Goal: Information Seeking & Learning: Learn about a topic

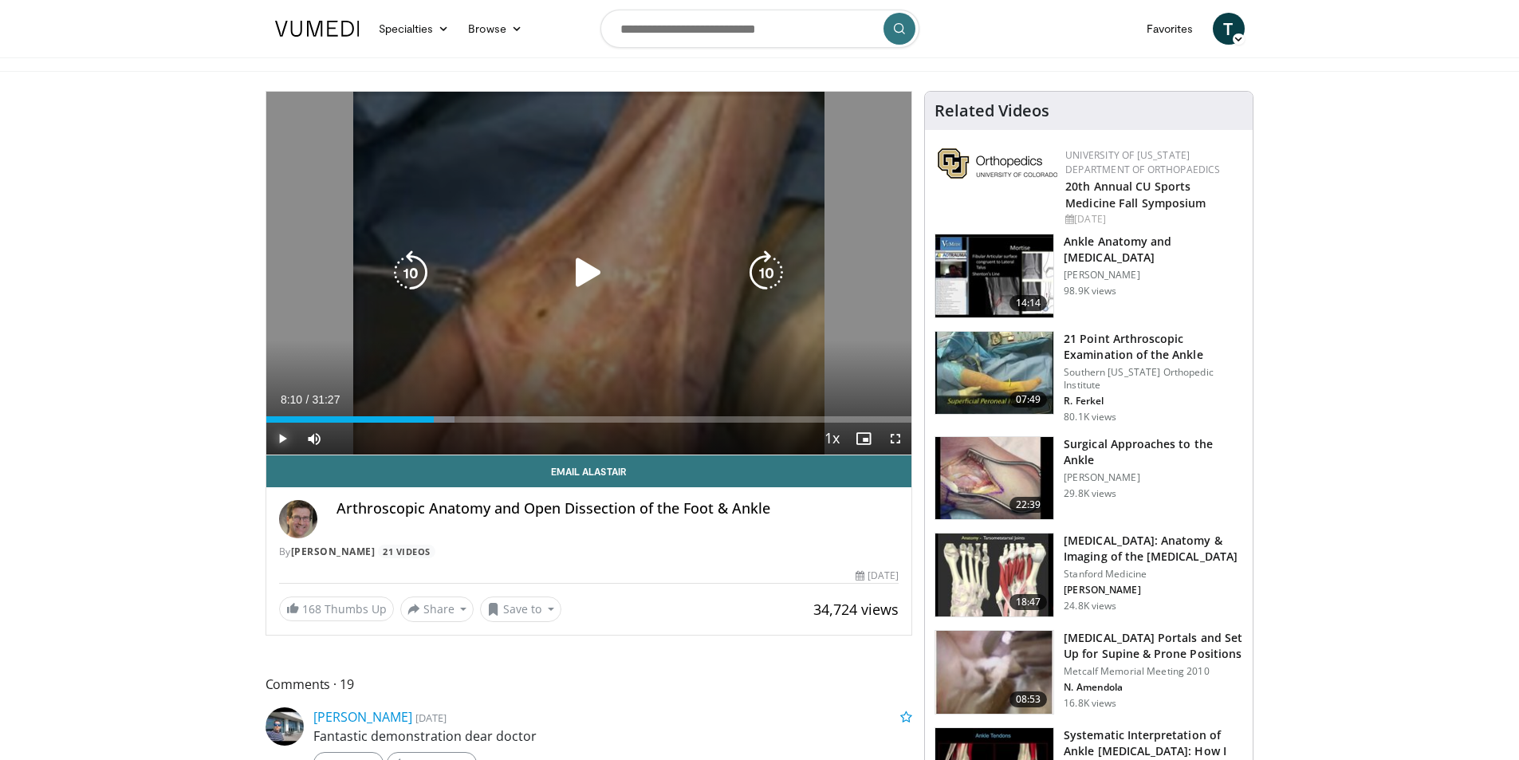
click at [282, 438] on span "Video Player" at bounding box center [282, 439] width 32 height 32
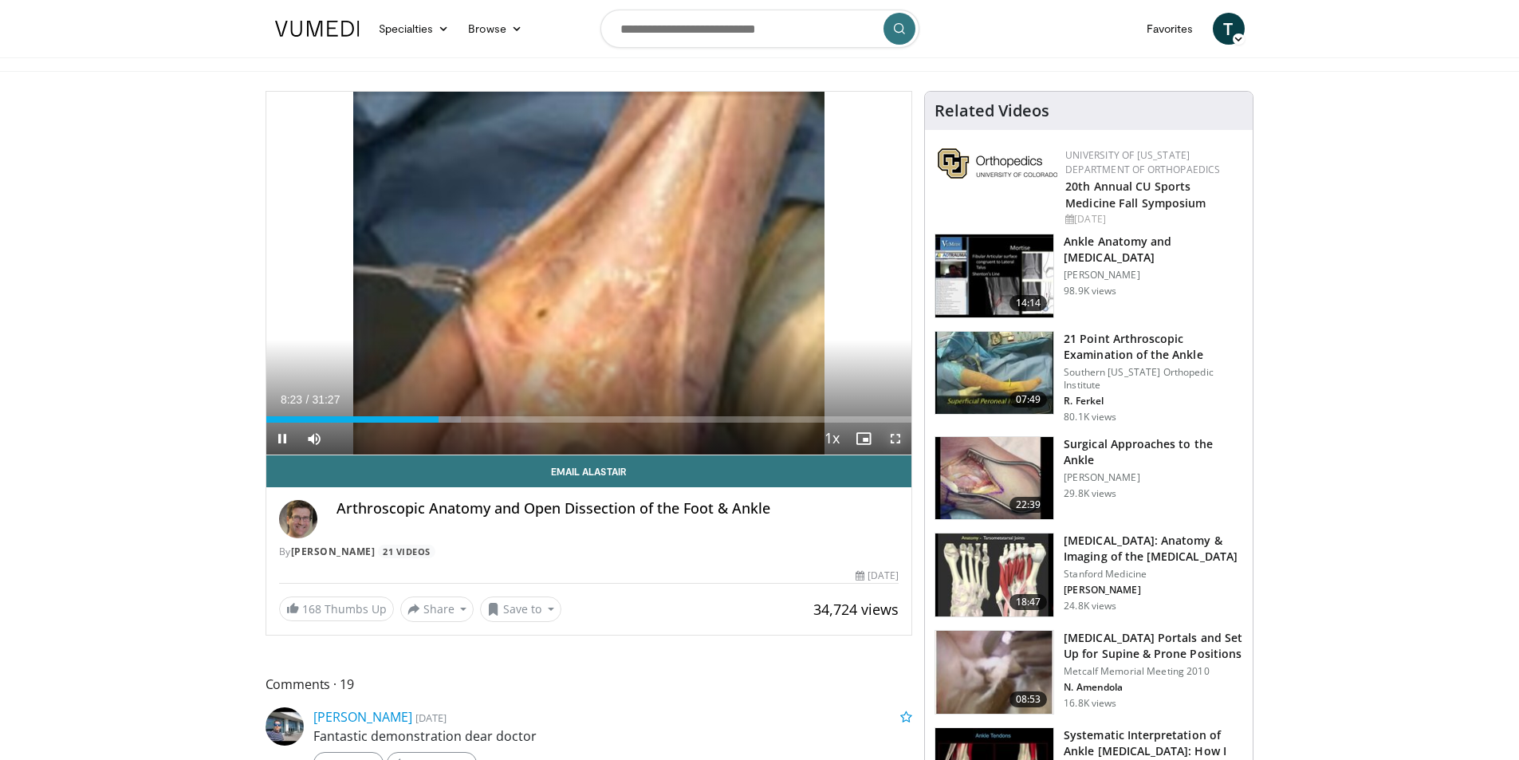
click at [891, 435] on span "Video Player" at bounding box center [895, 439] width 32 height 32
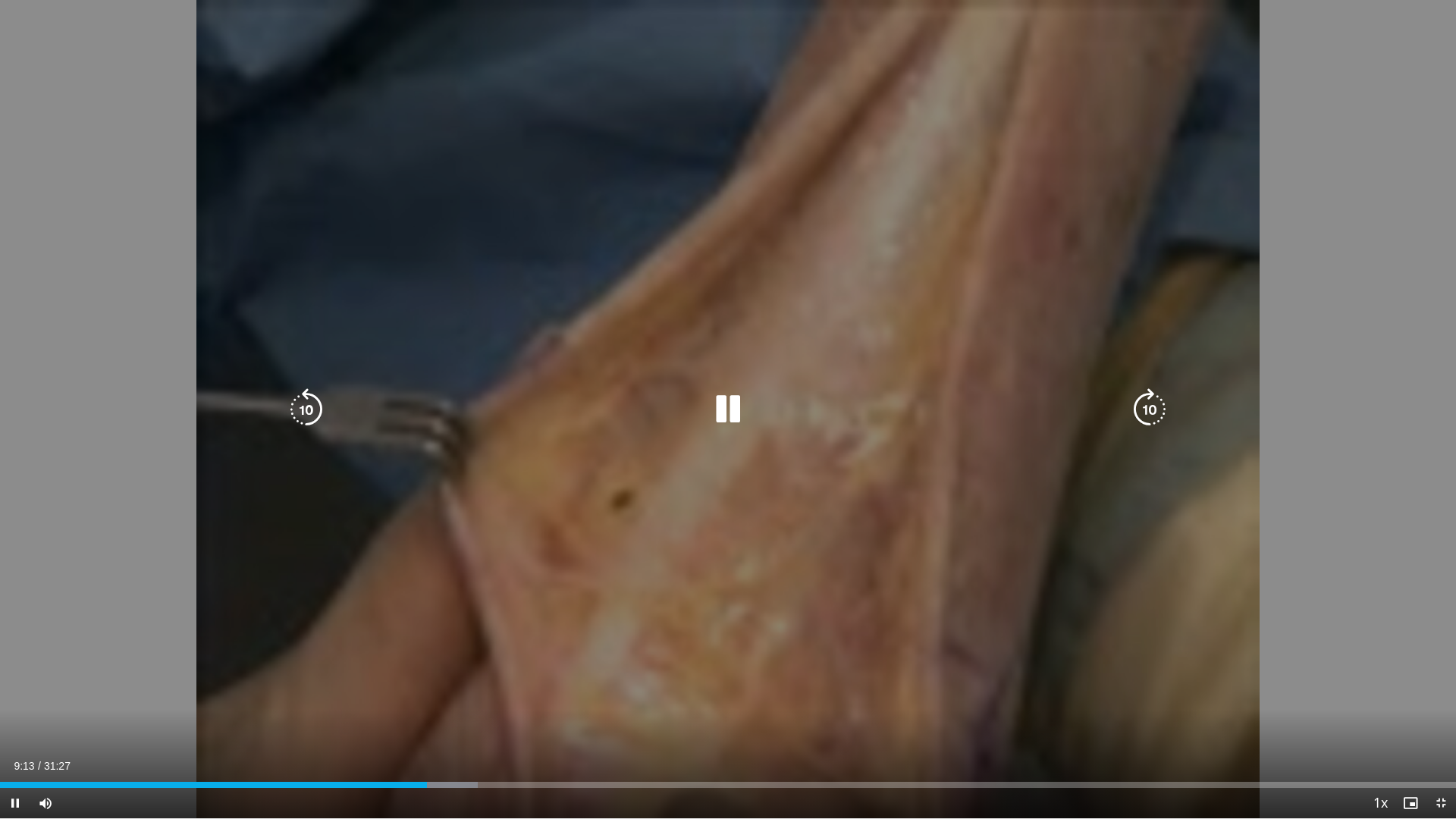
click at [926, 479] on div "10 seconds Tap to unmute" at bounding box center [728, 409] width 1456 height 818
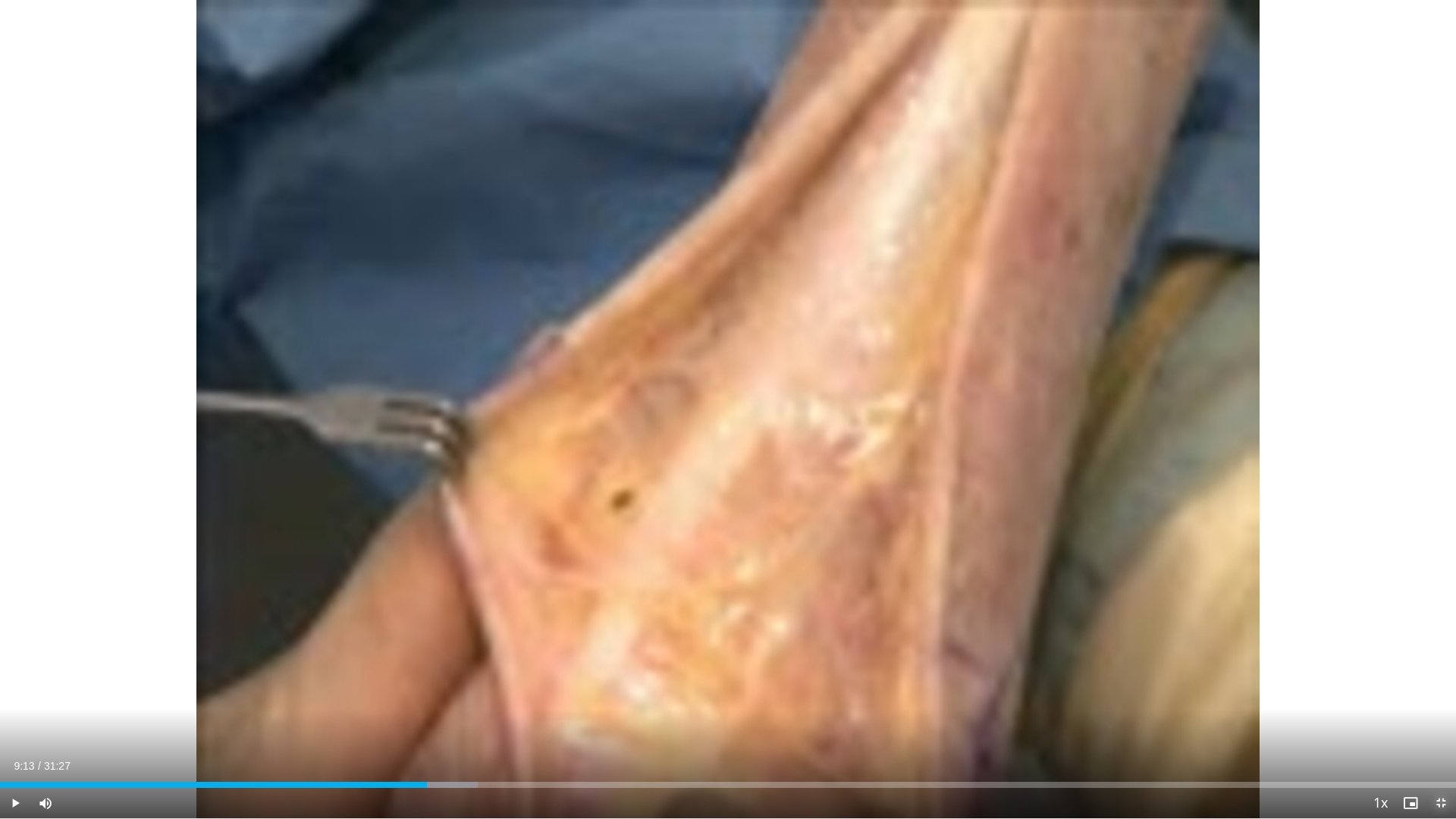
click at [1437, 722] on span "Video Player" at bounding box center [1441, 803] width 30 height 30
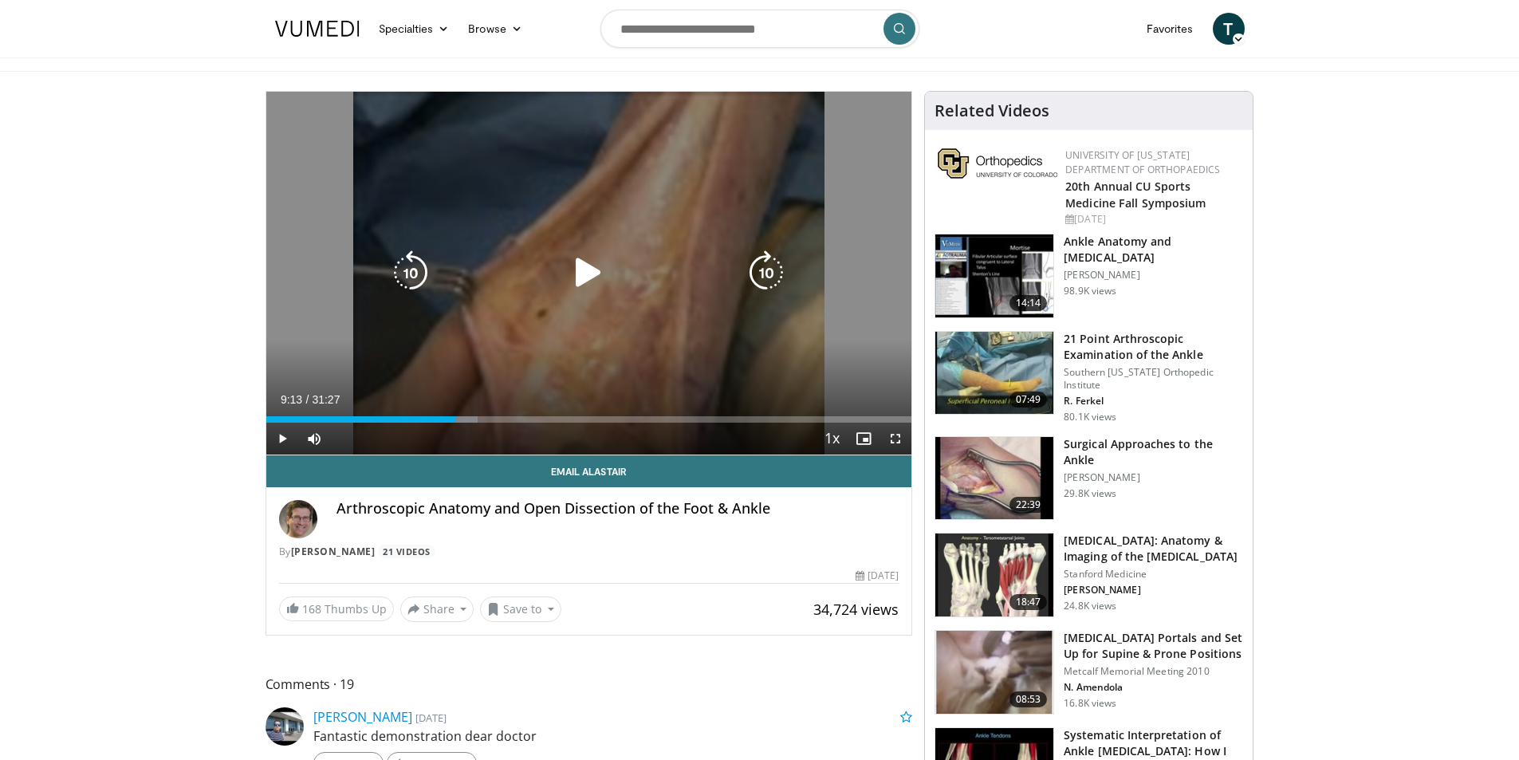
click at [602, 281] on icon "Video Player" at bounding box center [588, 272] width 45 height 45
click at [777, 264] on icon "Video Player" at bounding box center [766, 272] width 45 height 45
click at [769, 268] on icon "Video Player" at bounding box center [766, 272] width 45 height 45
click at [769, 269] on icon "Video Player" at bounding box center [766, 272] width 45 height 45
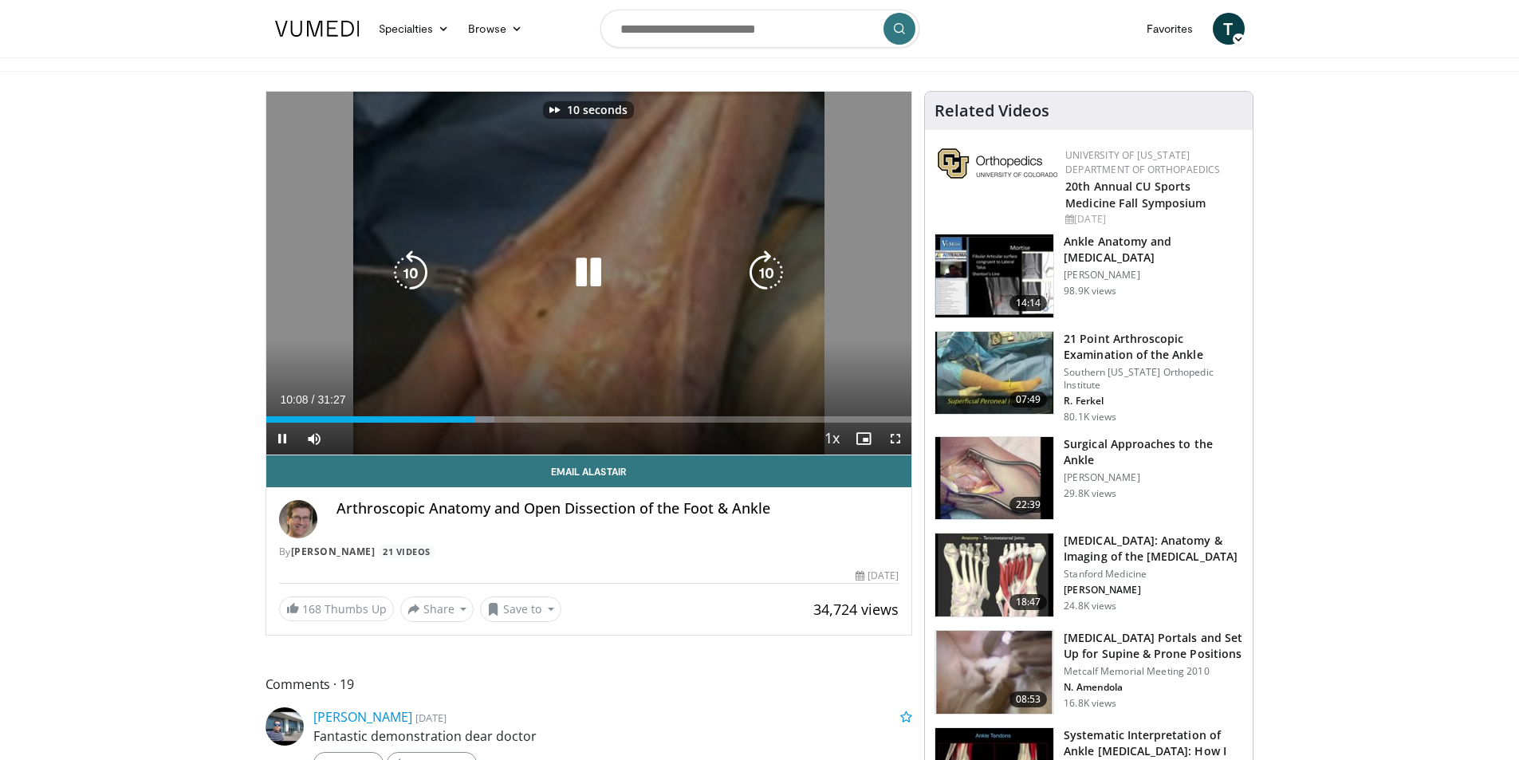
click at [769, 269] on icon "Video Player" at bounding box center [766, 272] width 45 height 45
click at [769, 268] on icon "Video Player" at bounding box center [766, 272] width 45 height 45
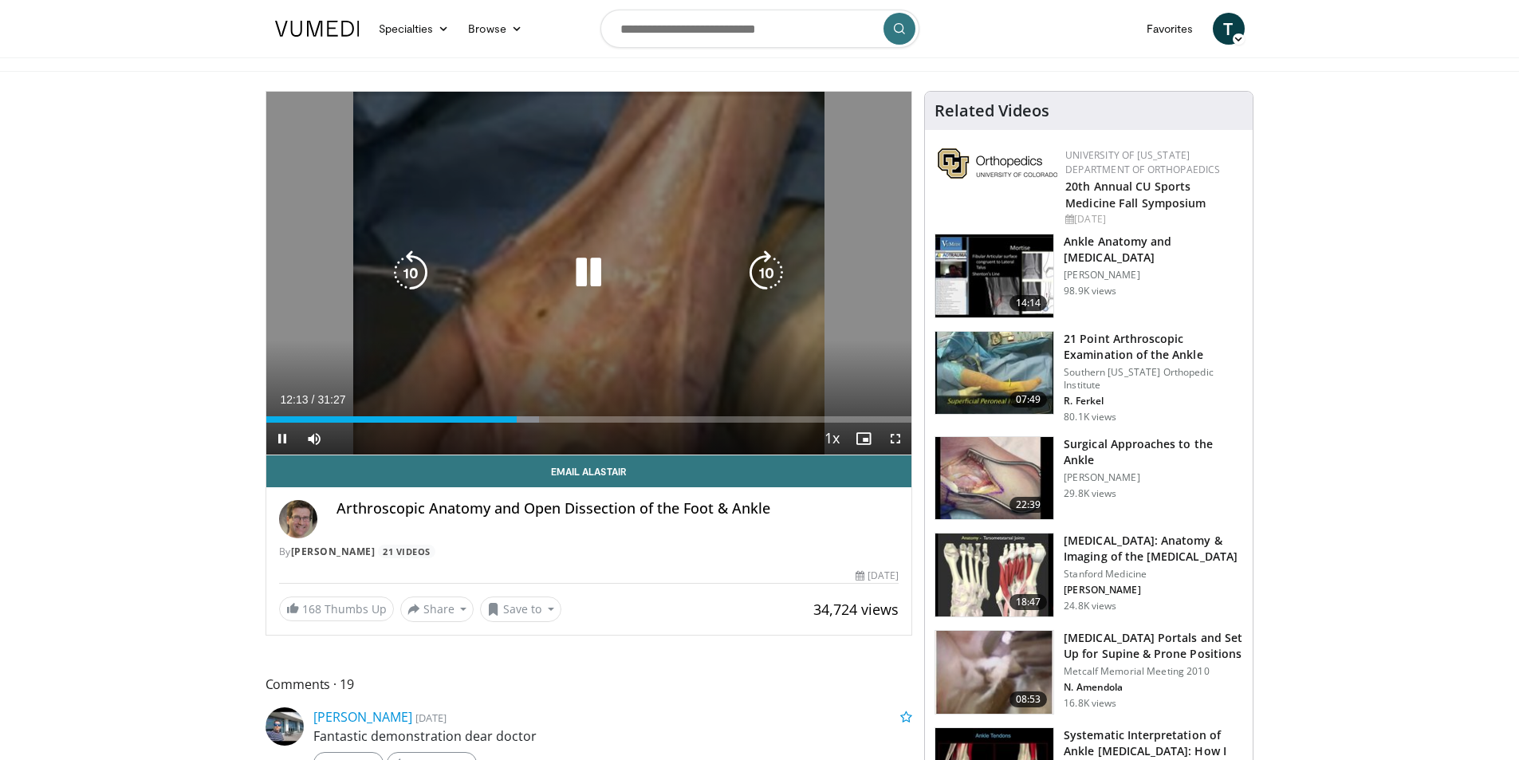
click at [883, 331] on div "10 seconds Tap to unmute" at bounding box center [589, 273] width 646 height 363
click at [761, 277] on icon "Video Player" at bounding box center [766, 272] width 45 height 45
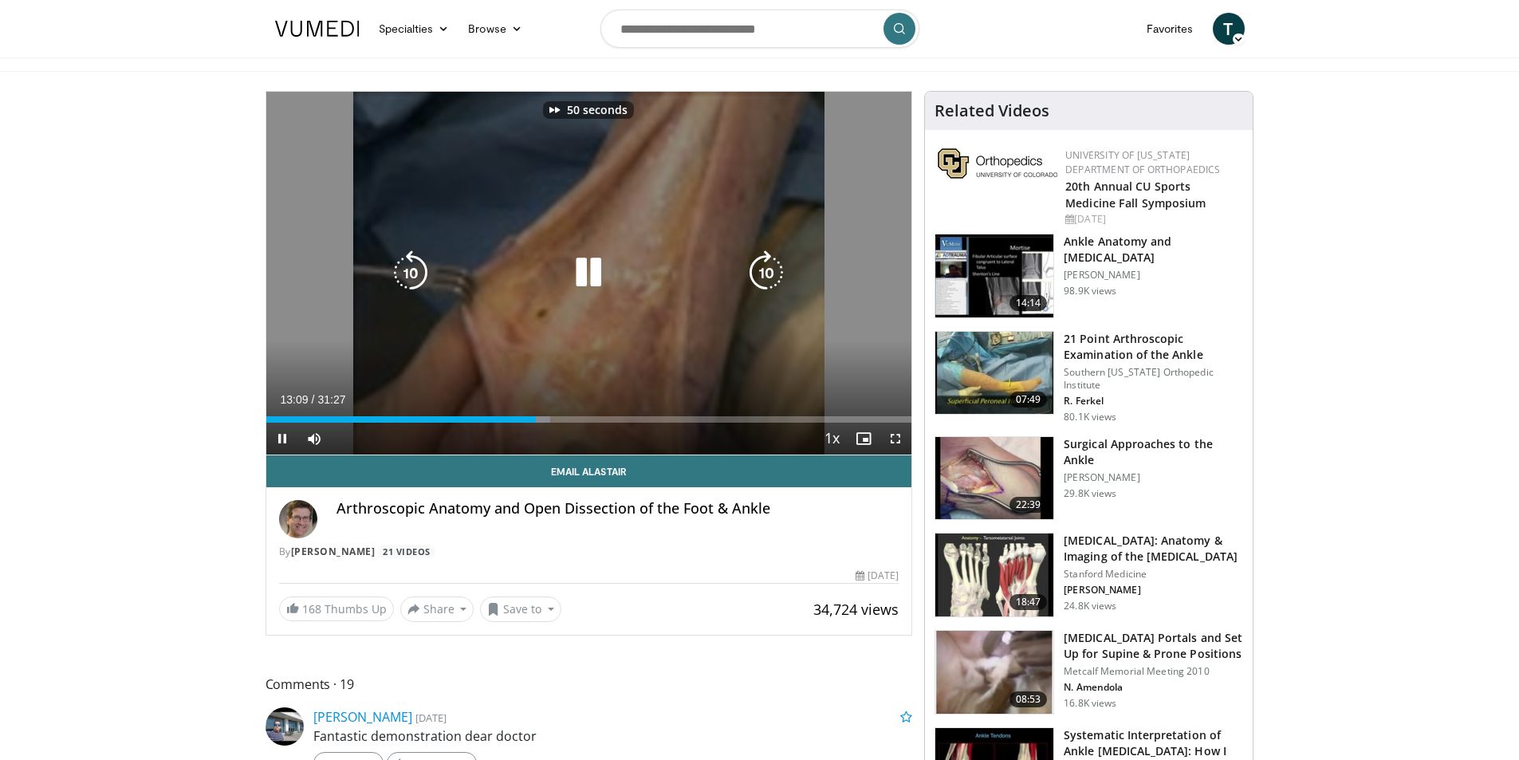
click at [761, 277] on icon "Video Player" at bounding box center [766, 272] width 45 height 45
click at [761, 276] on icon "Video Player" at bounding box center [766, 272] width 45 height 45
click at [761, 275] on icon "Video Player" at bounding box center [766, 272] width 45 height 45
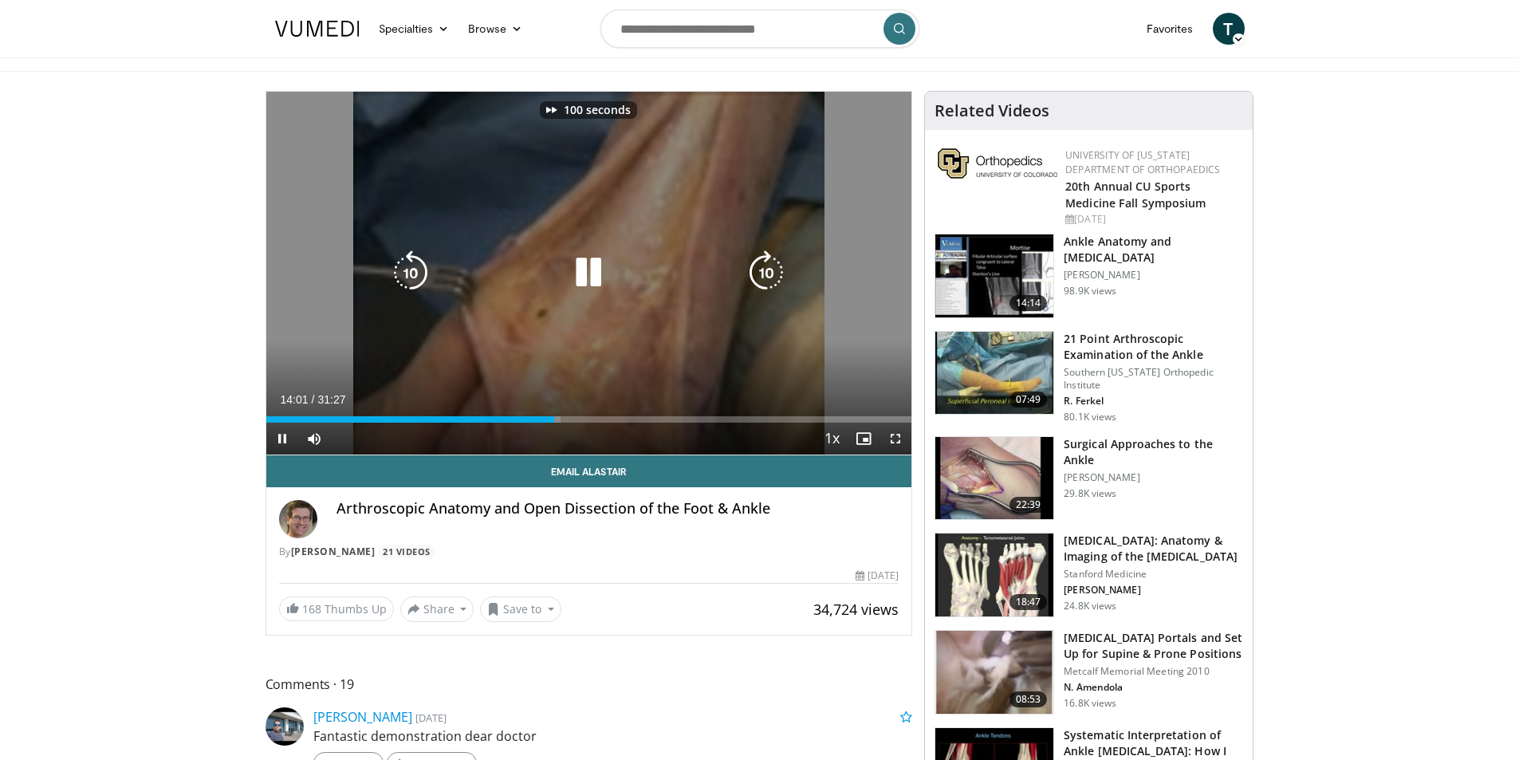
click at [761, 275] on icon "Video Player" at bounding box center [766, 272] width 45 height 45
click at [838, 213] on div "110 seconds Tap to unmute" at bounding box center [589, 273] width 646 height 363
click at [584, 279] on icon "Video Player" at bounding box center [588, 272] width 45 height 45
click at [763, 267] on icon "Video Player" at bounding box center [766, 272] width 45 height 45
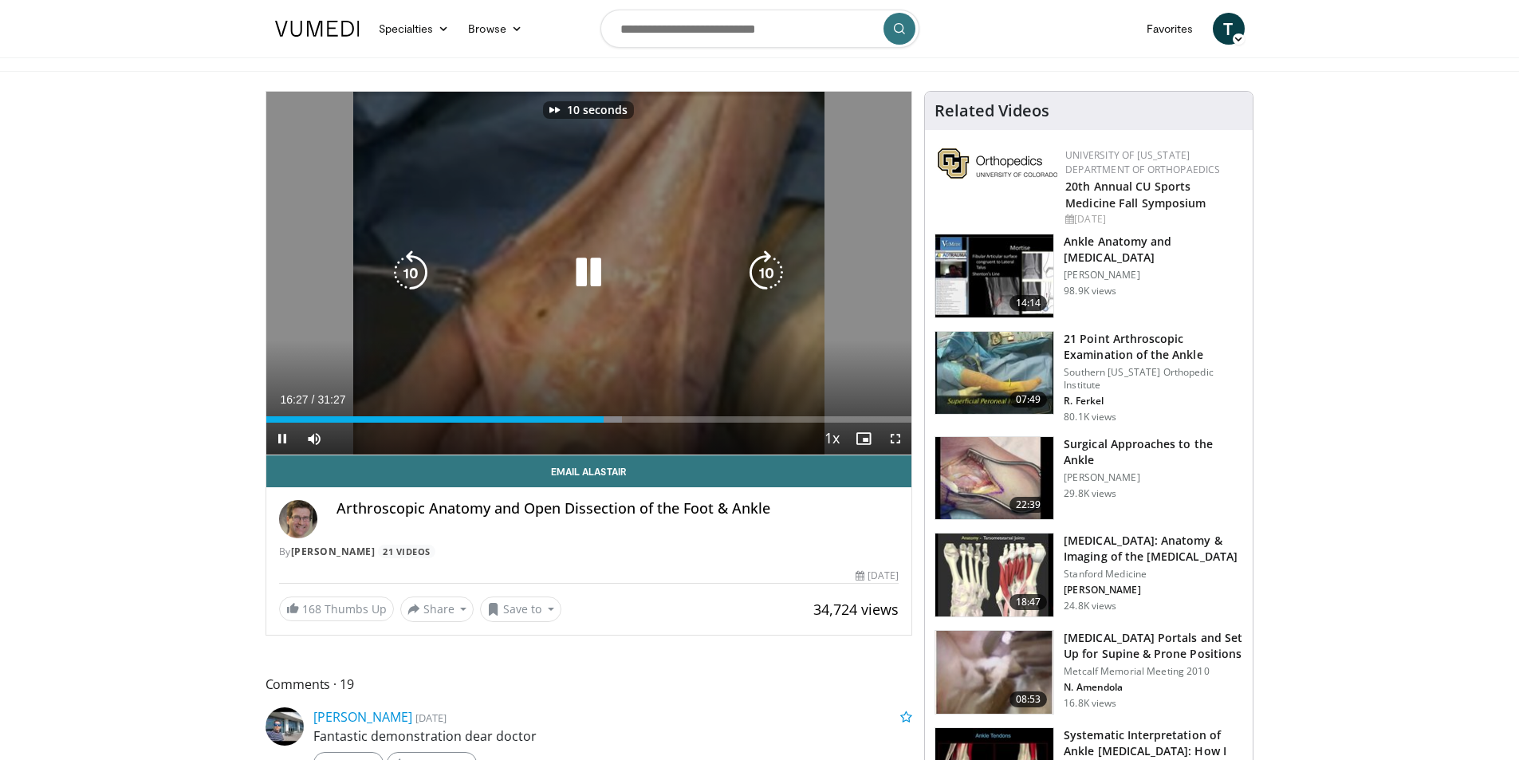
click at [763, 267] on icon "Video Player" at bounding box center [766, 272] width 45 height 45
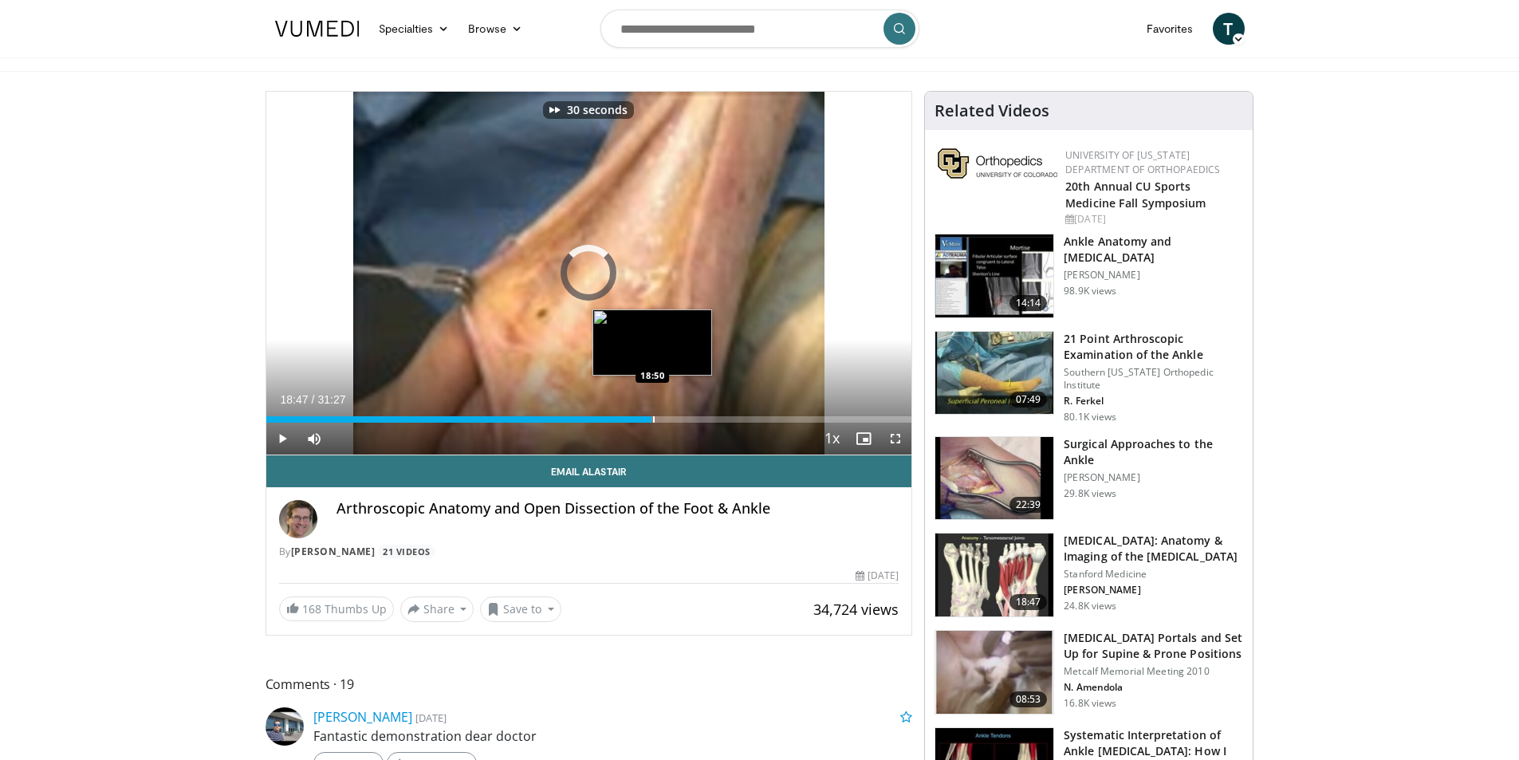
click at [653, 417] on div "Progress Bar" at bounding box center [654, 419] width 2 height 6
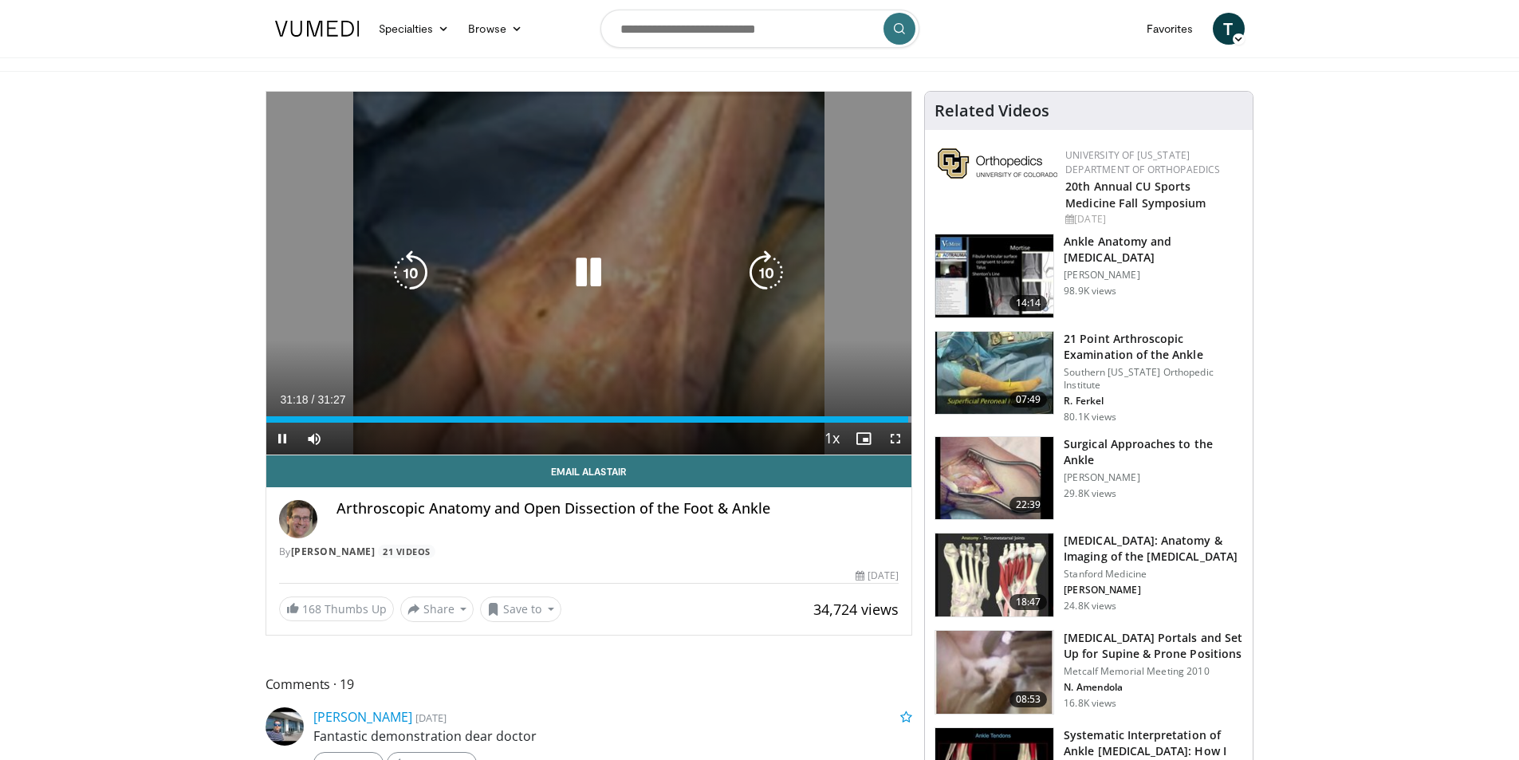
click at [581, 270] on icon "Video Player" at bounding box center [588, 272] width 45 height 45
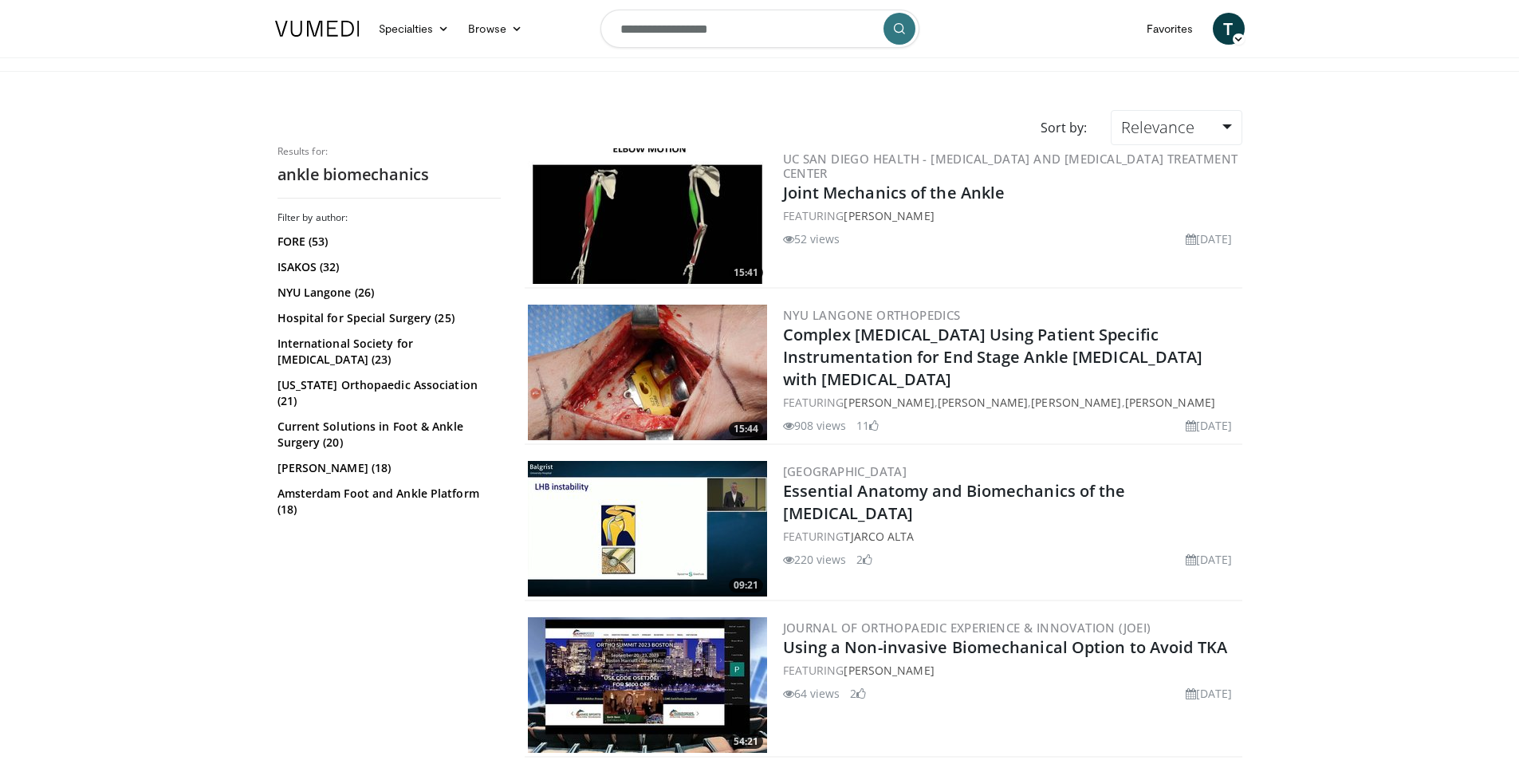
scroll to position [27, 0]
